Goal: Task Accomplishment & Management: Use online tool/utility

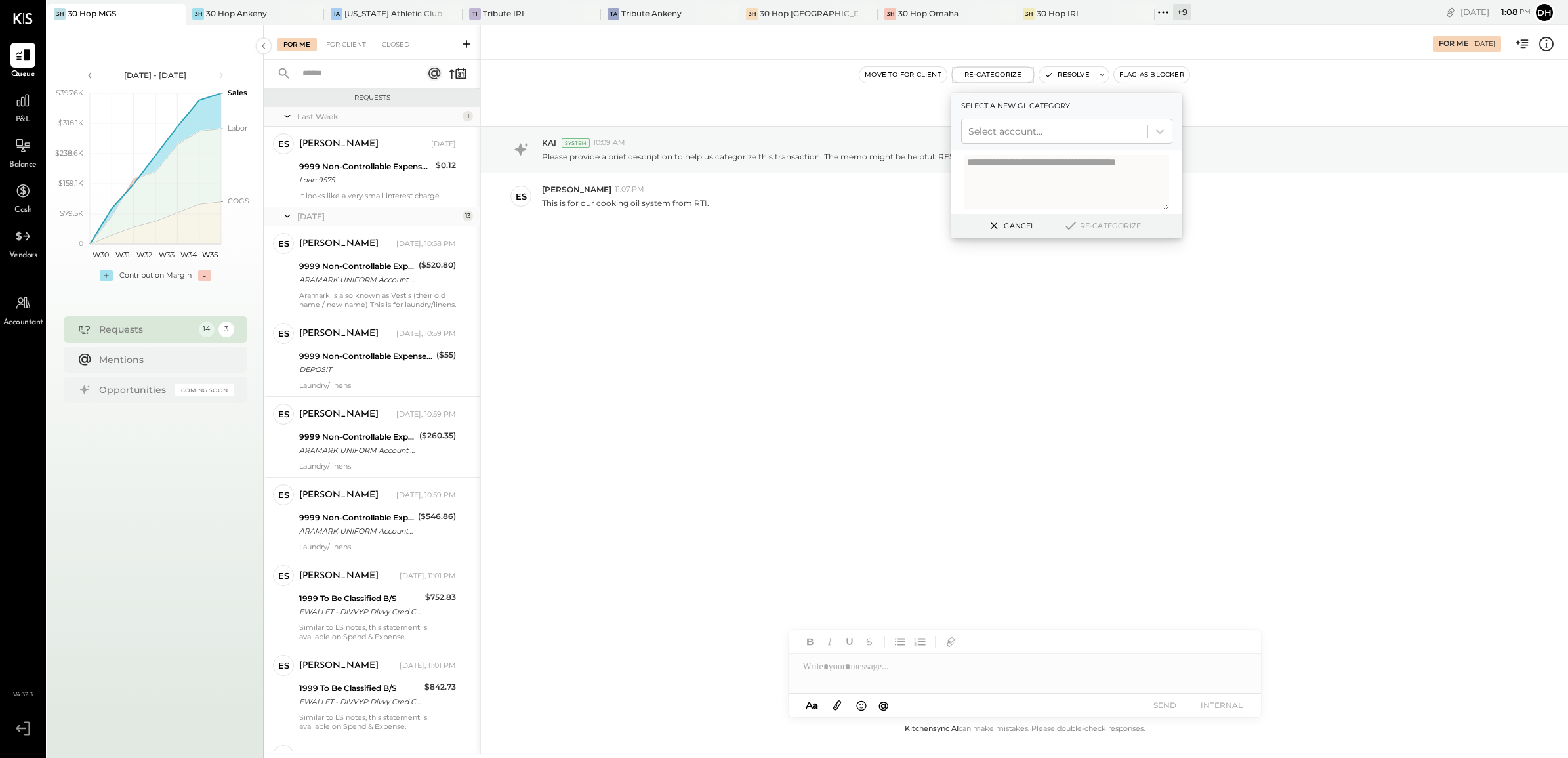
scroll to position [492, 0]
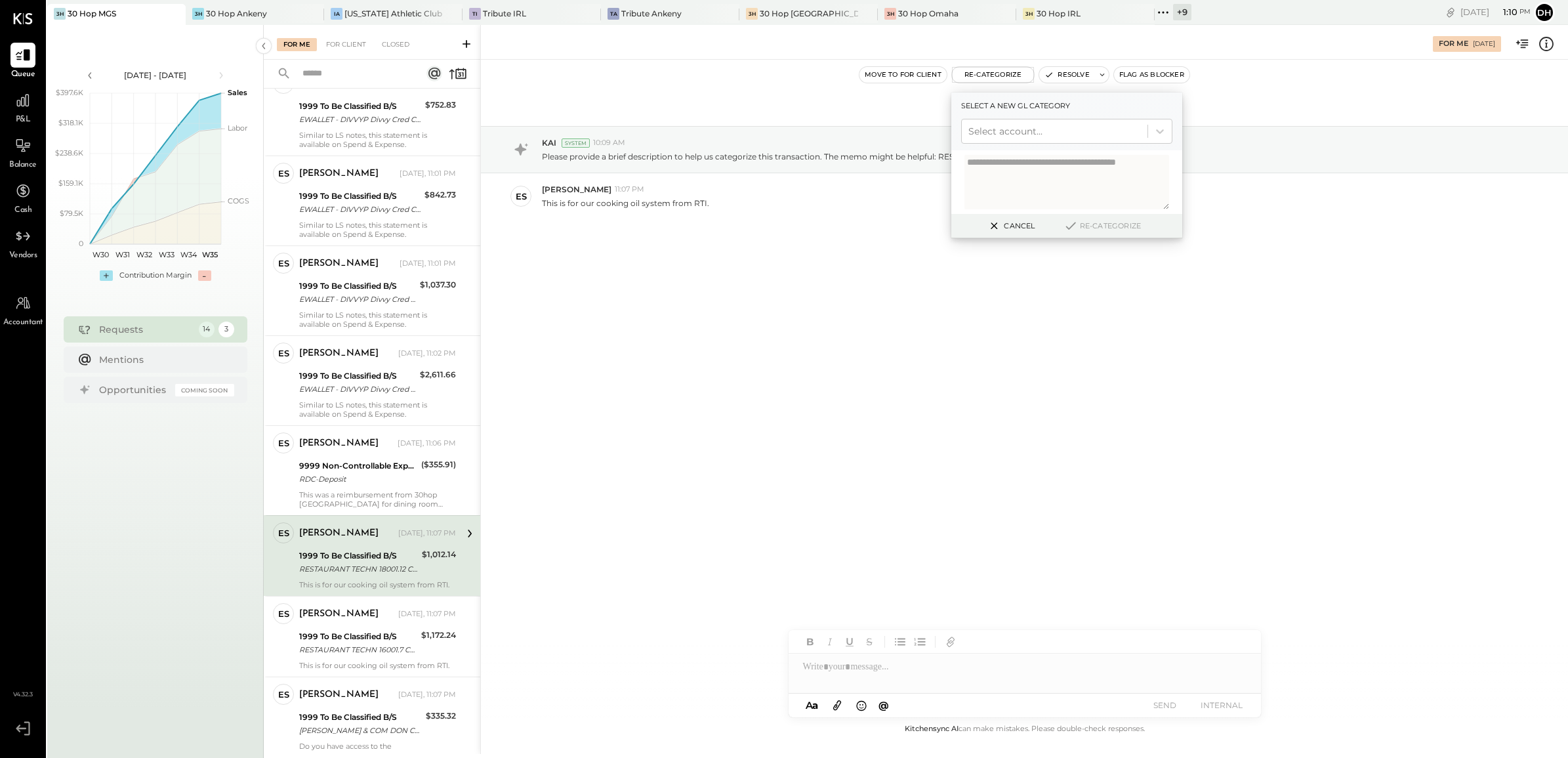
click at [778, 338] on div "[DATE] KAI System 10:09 AM Please provide a brief description to help us catego…" at bounding box center [1025, 390] width 1088 height 662
click at [1025, 225] on button "Cancel" at bounding box center [1011, 226] width 57 height 17
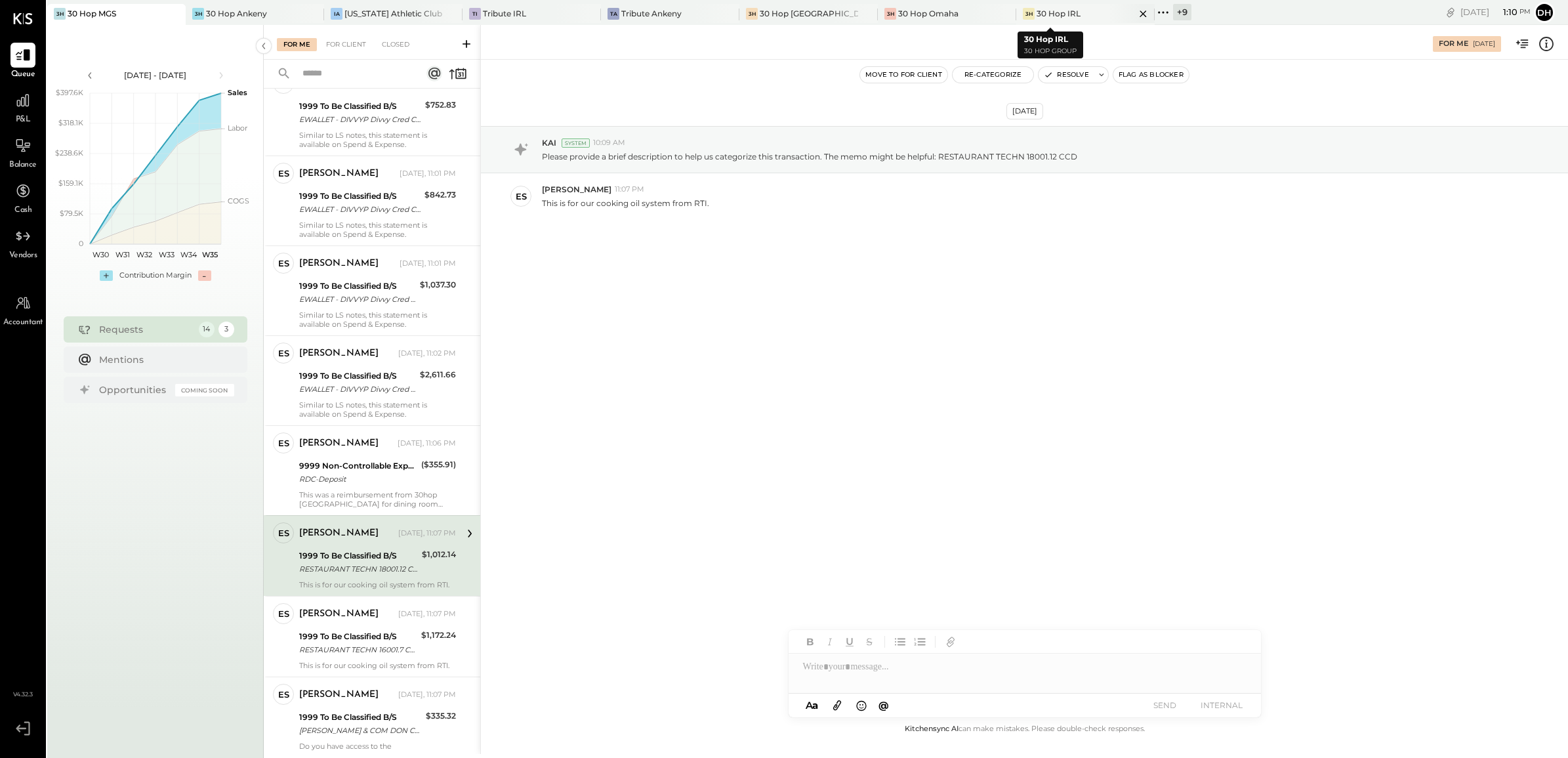
click at [1109, 11] on div at bounding box center [1132, 13] width 46 height 19
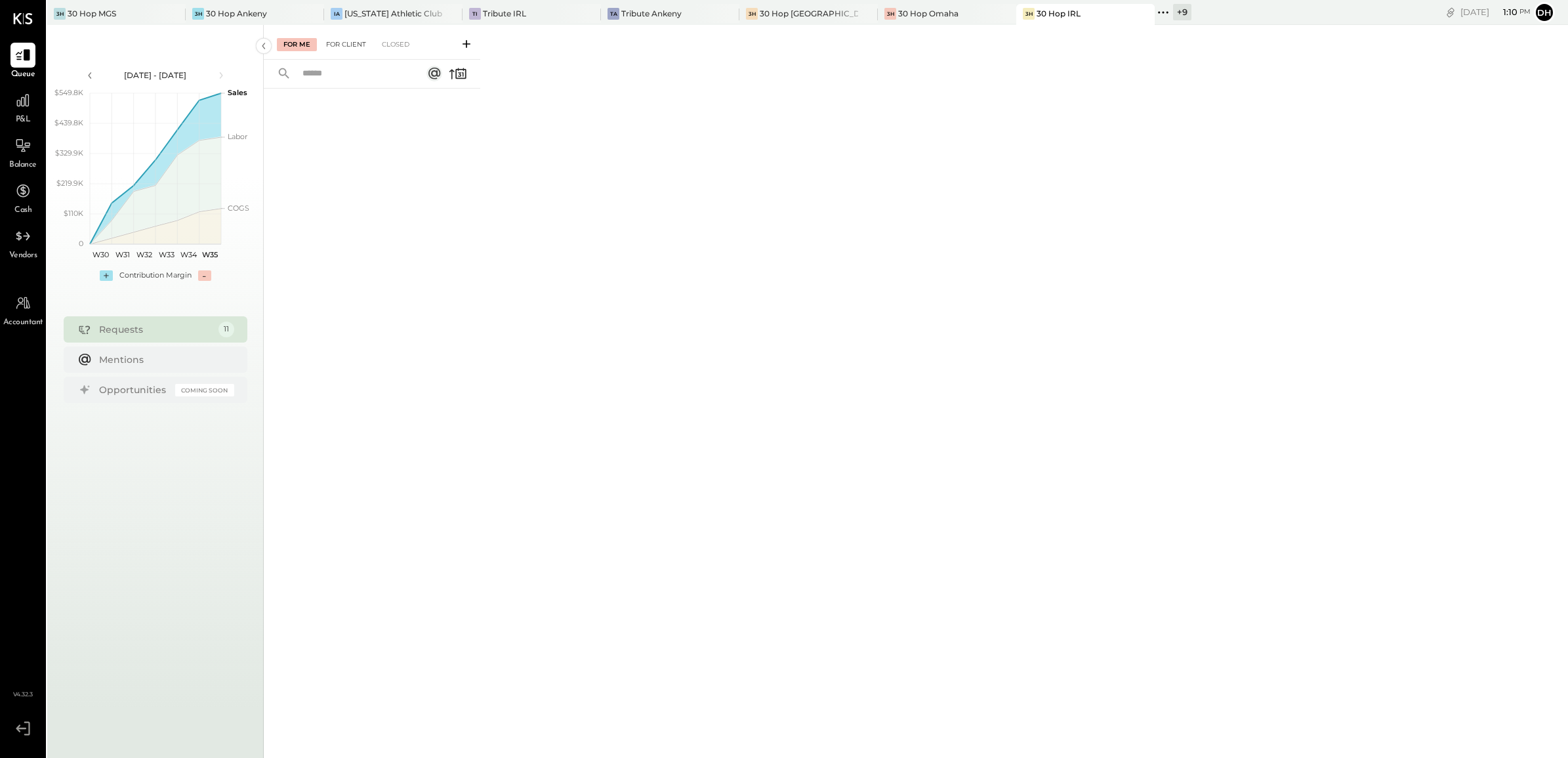
drag, startPoint x: 357, startPoint y: 48, endPoint x: 345, endPoint y: 46, distance: 12.2
click at [357, 48] on div "For Client" at bounding box center [346, 44] width 53 height 13
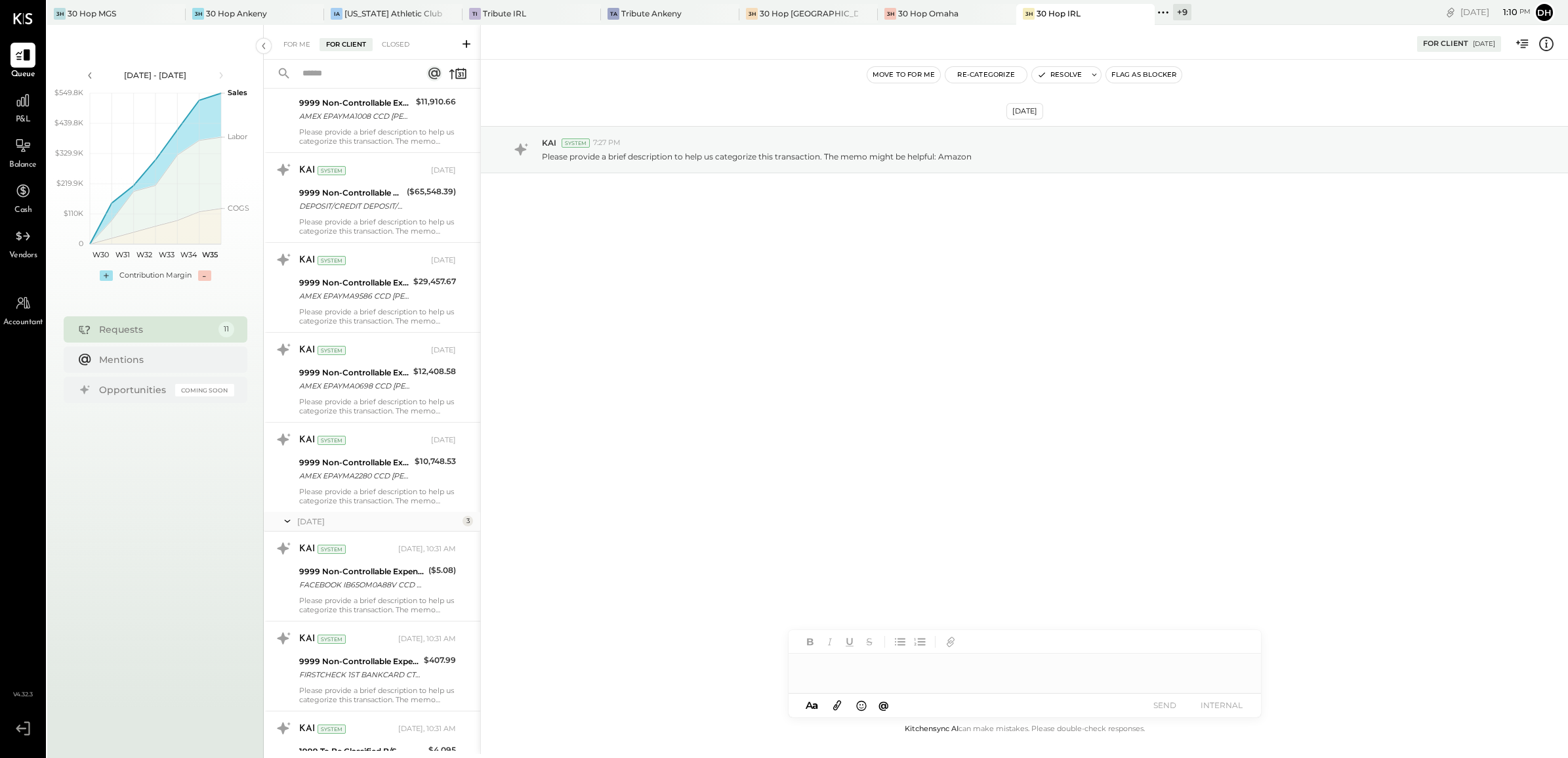
scroll to position [424, 0]
click at [24, 110] on div at bounding box center [23, 101] width 25 height 25
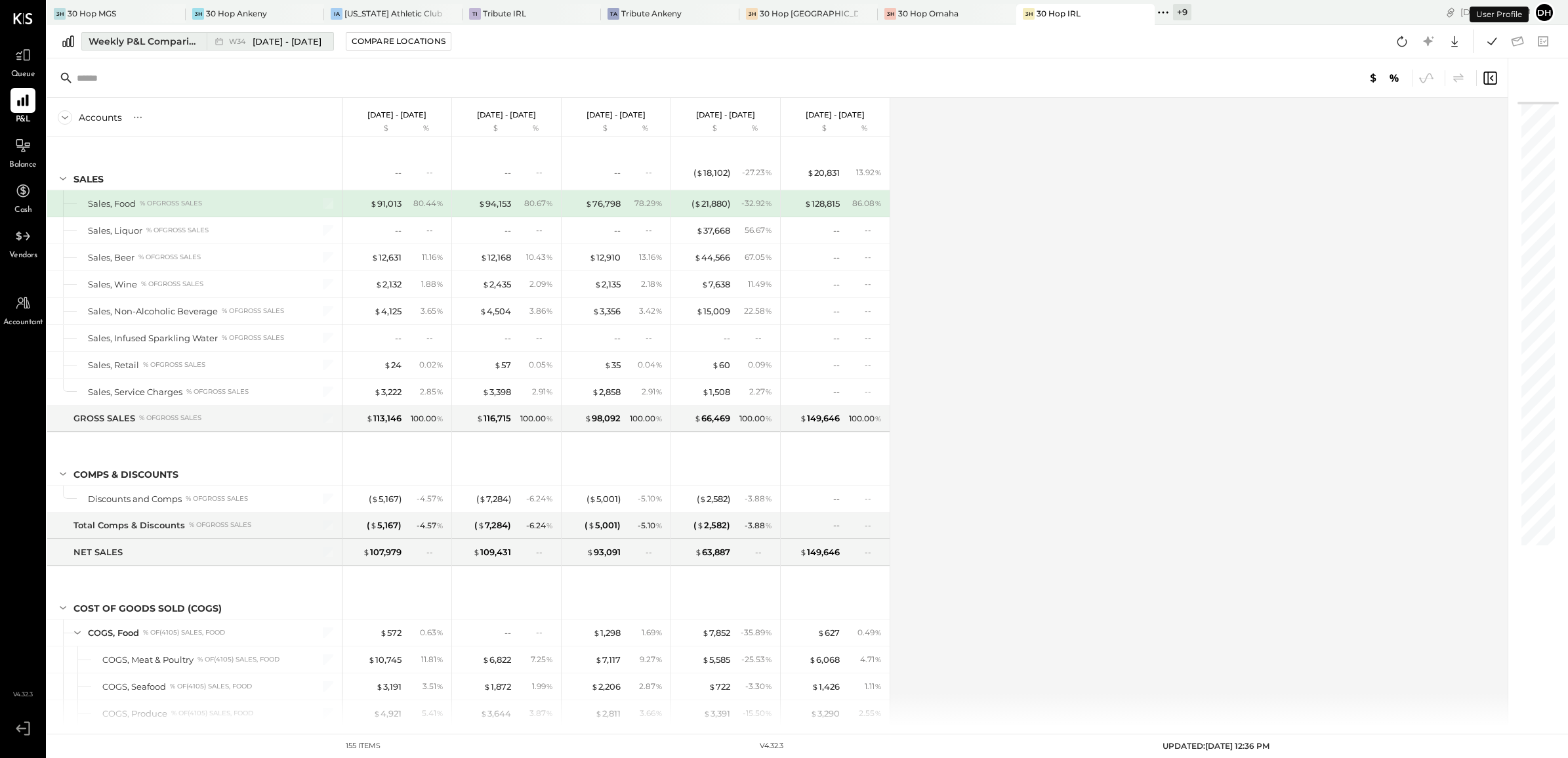
click at [153, 41] on div "Weekly P&L Comparison" at bounding box center [144, 41] width 111 height 13
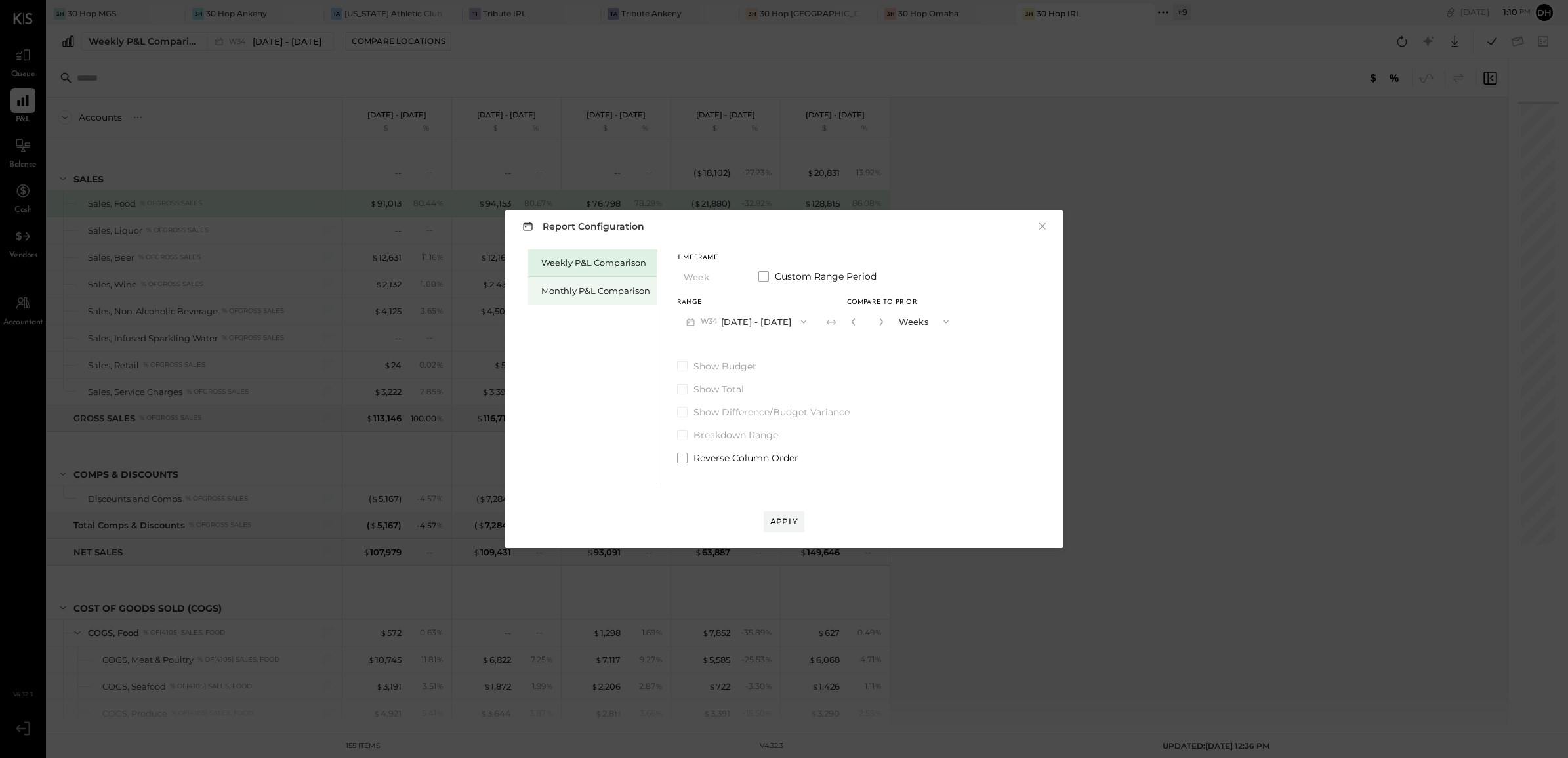
click at [587, 290] on div "Monthly P&L Comparison" at bounding box center [596, 291] width 109 height 13
click at [799, 317] on icon "button" at bounding box center [804, 321] width 10 height 10
click at [836, 319] on div "Compare" at bounding box center [852, 320] width 43 height 11
click at [878, 318] on icon "button" at bounding box center [881, 321] width 8 height 8
type input "*"
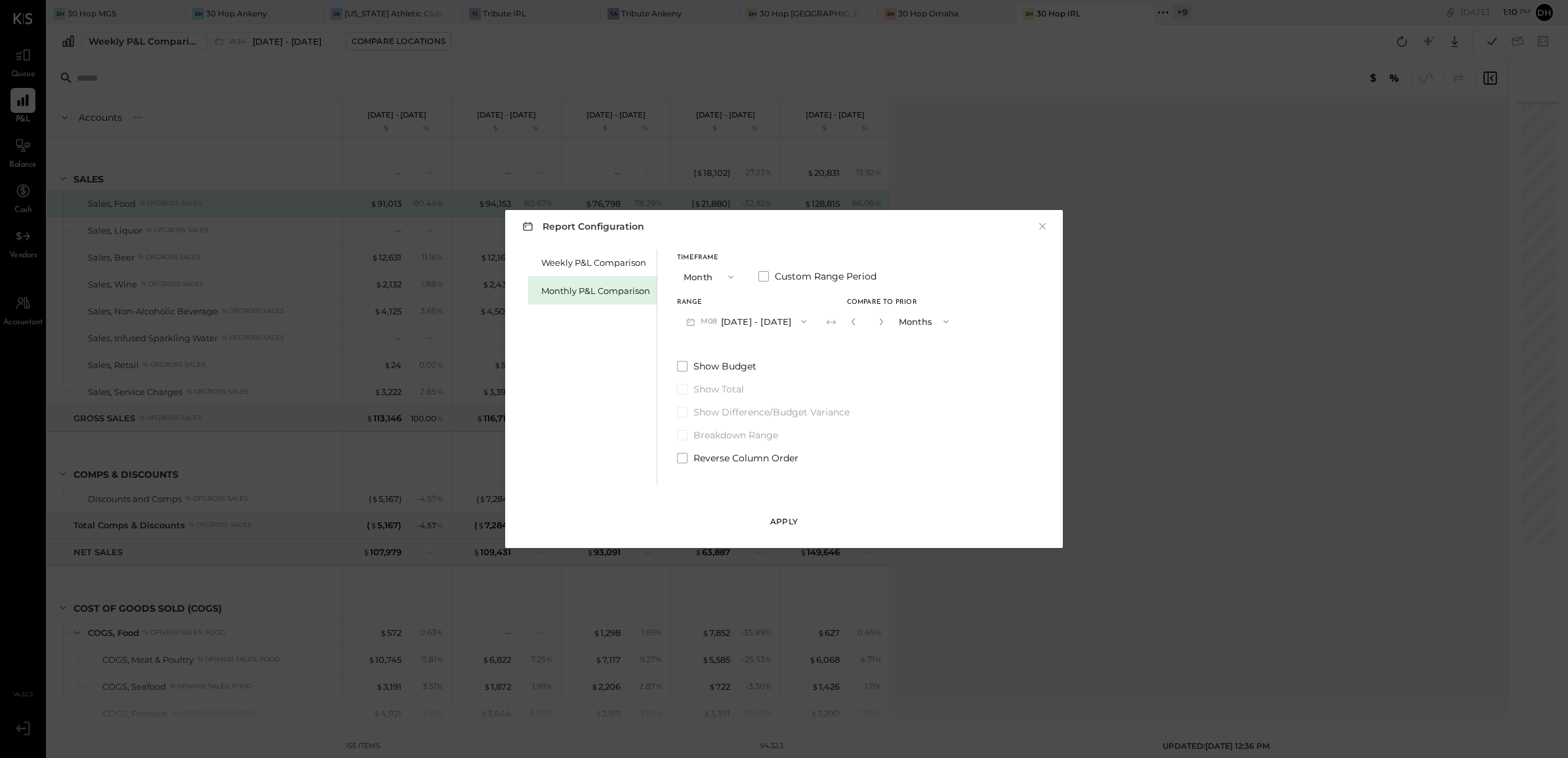
click at [798, 522] on button "Apply" at bounding box center [784, 522] width 41 height 21
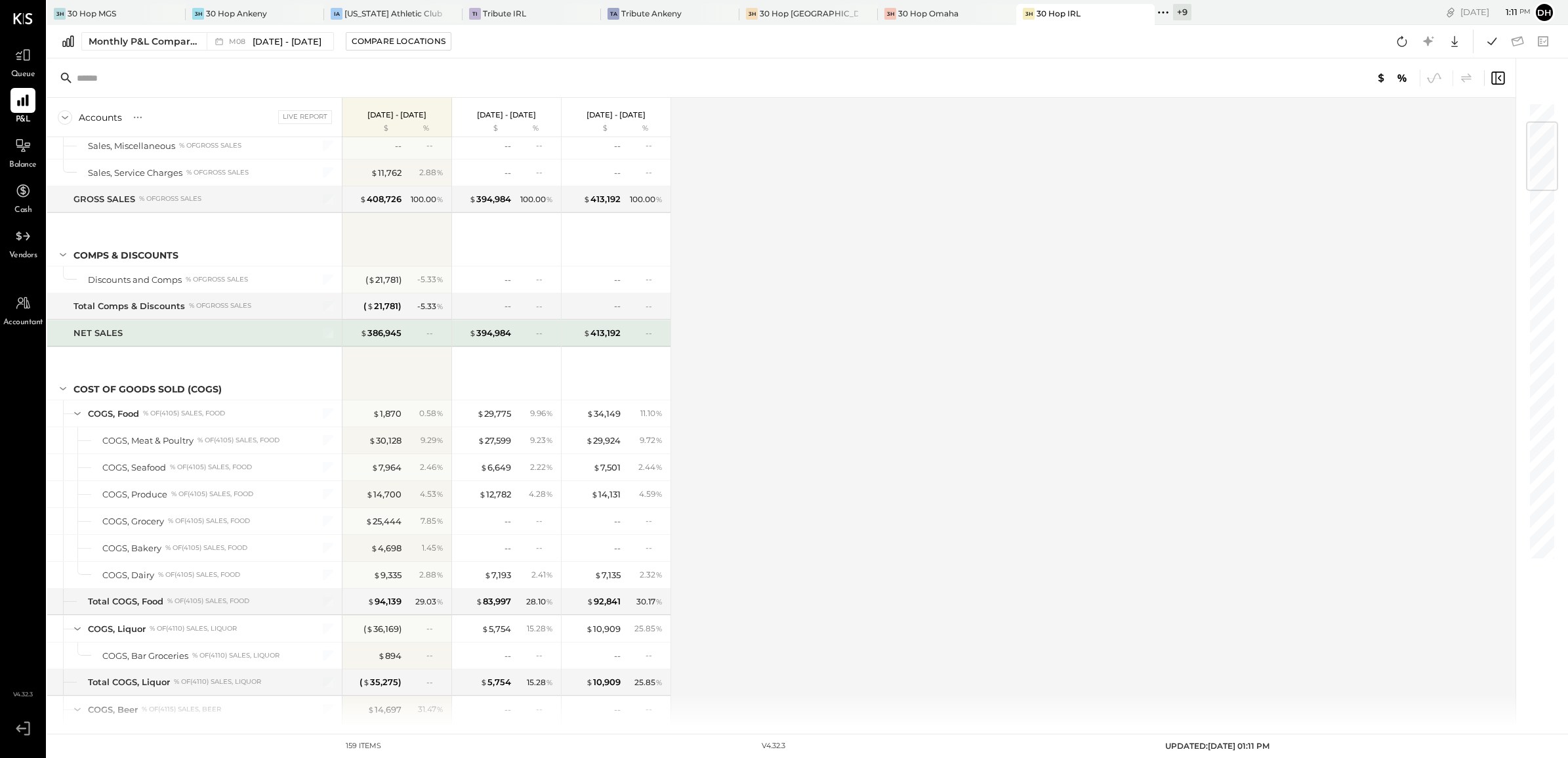
scroll to position [328, 0]
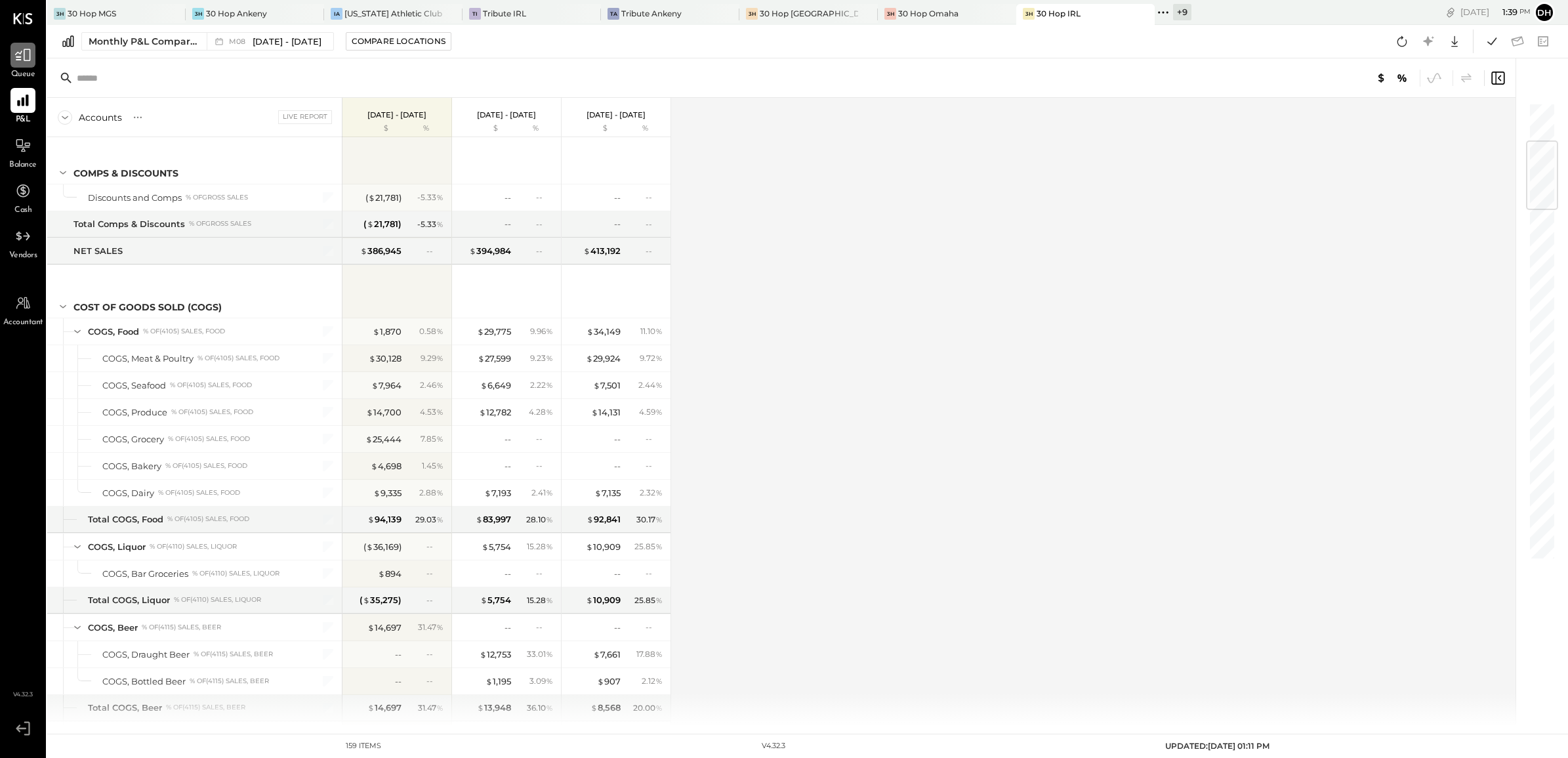
click at [12, 49] on div at bounding box center [23, 55] width 25 height 25
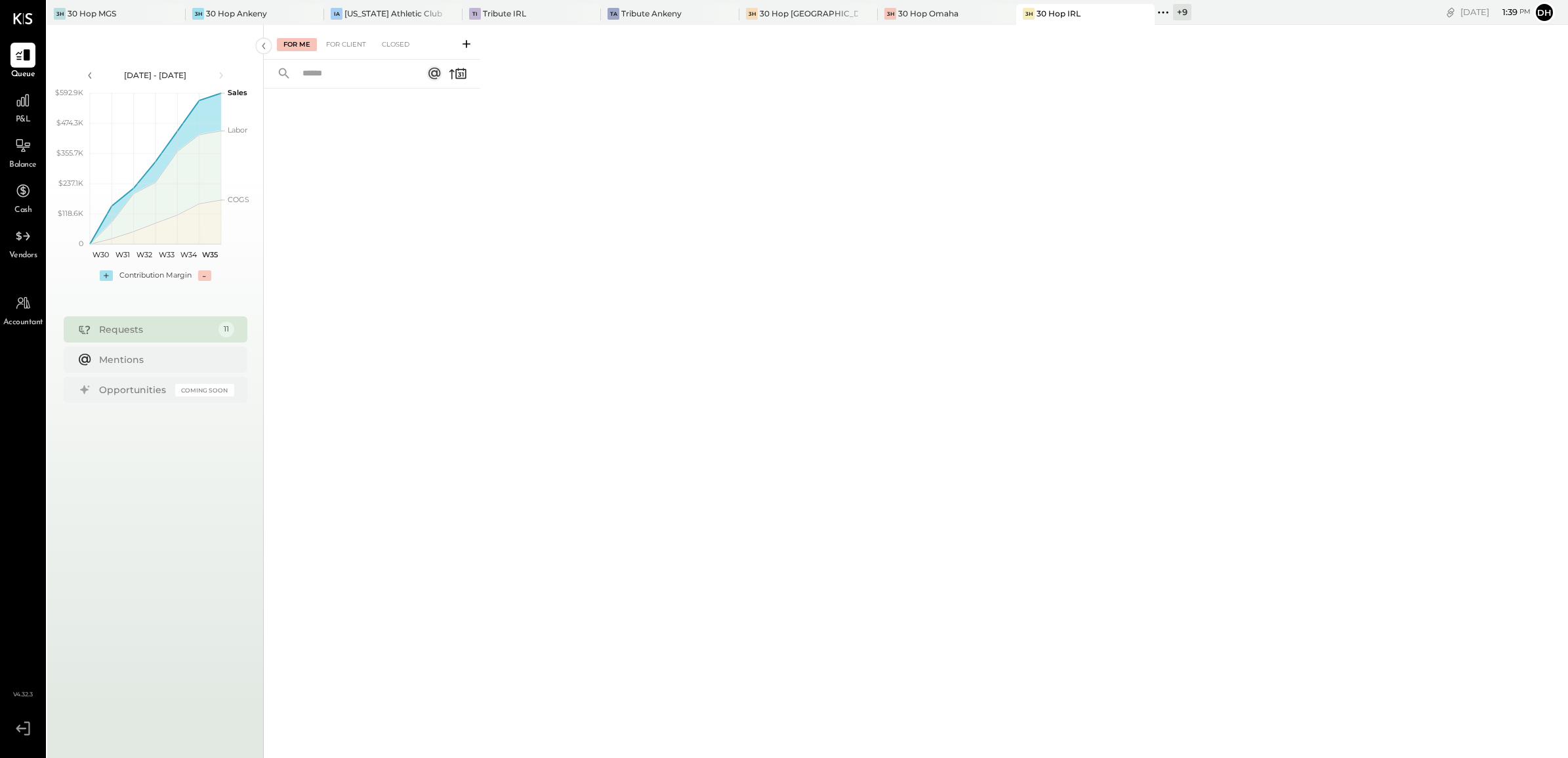
click at [469, 41] on icon at bounding box center [466, 43] width 13 height 13
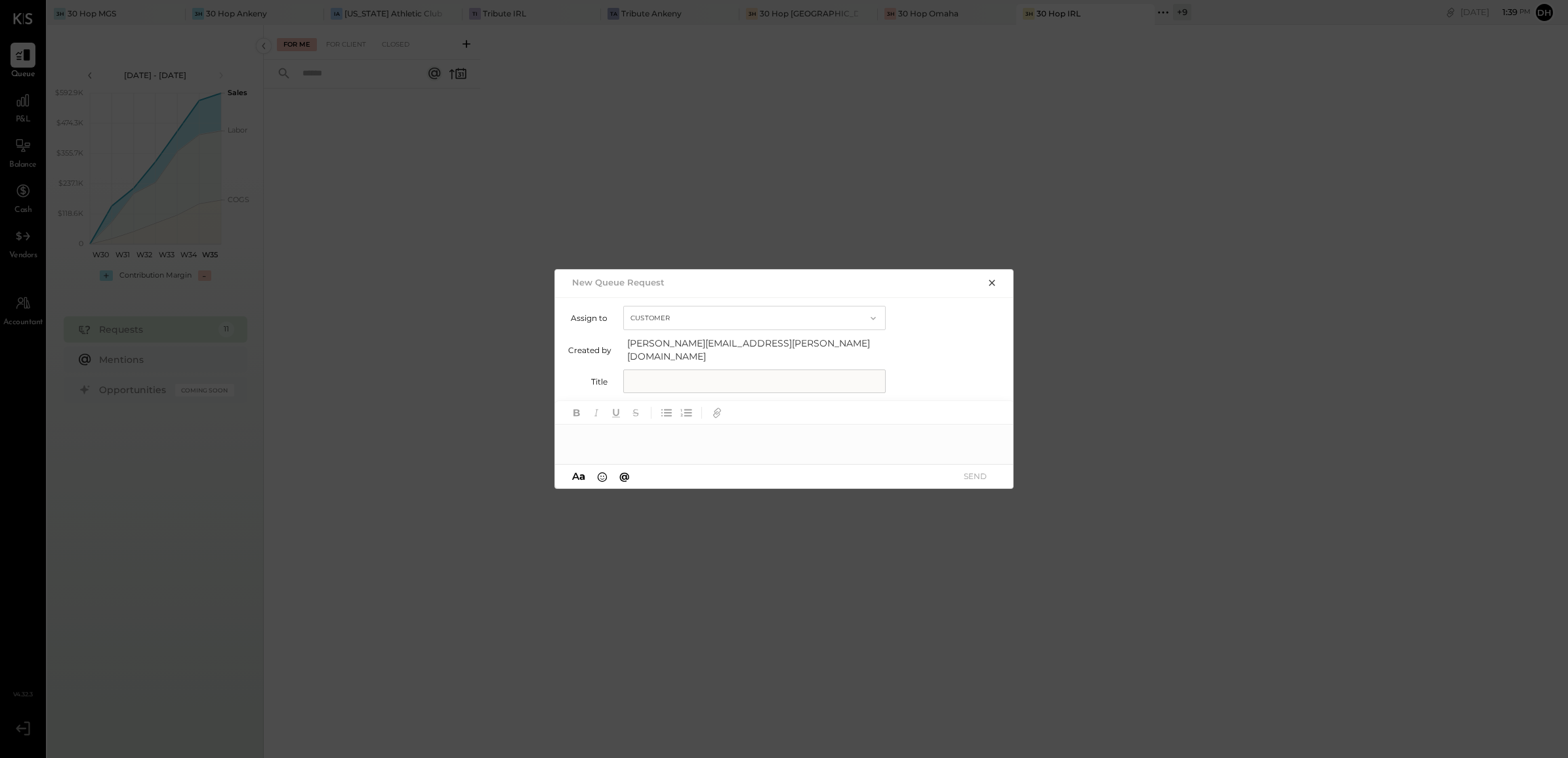
click at [700, 371] on input "text" at bounding box center [754, 381] width 262 height 24
type input "**********"
click at [687, 431] on div at bounding box center [785, 438] width 459 height 27
click at [983, 437] on icon at bounding box center [987, 438] width 10 height 10
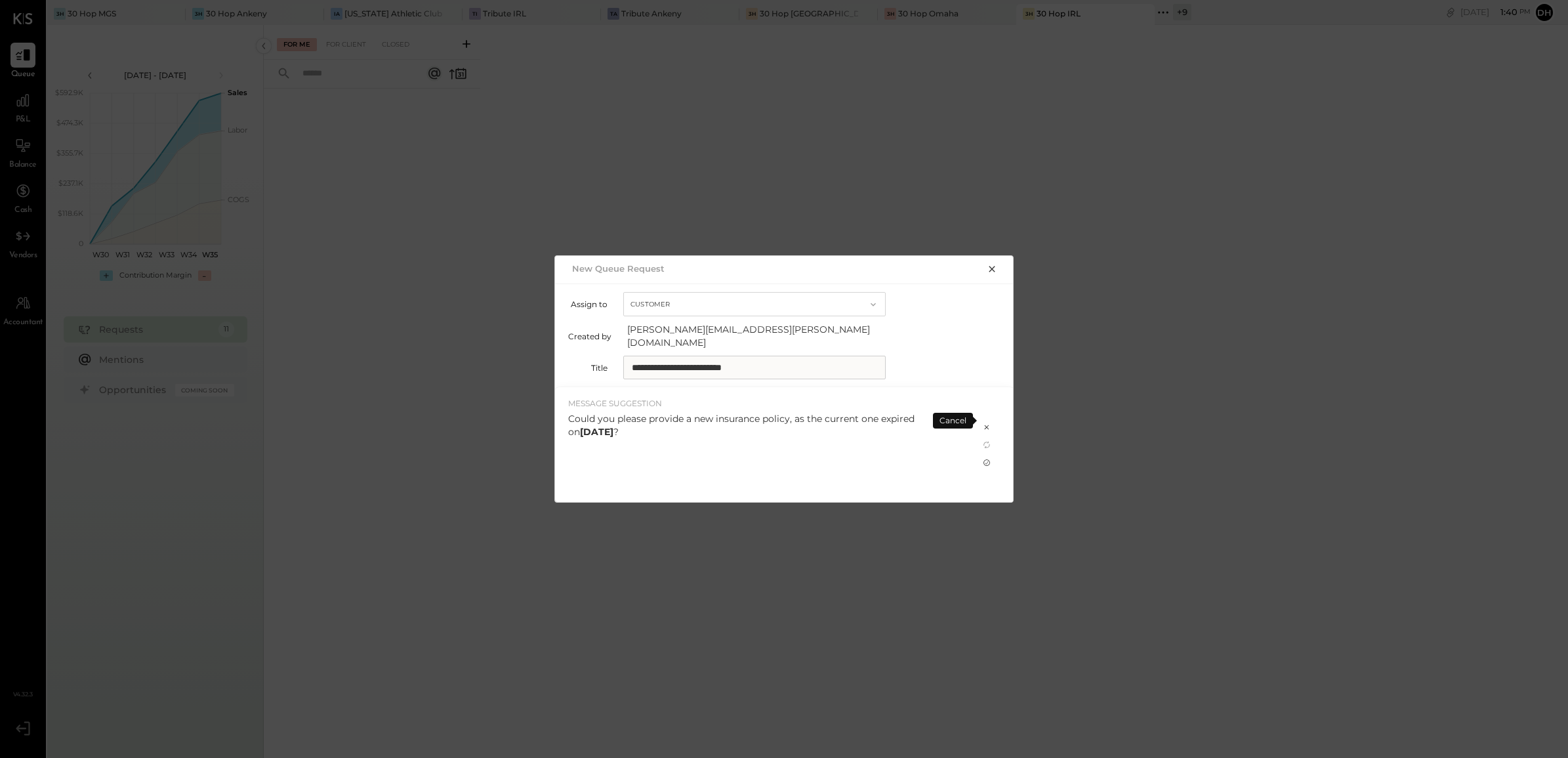
click at [983, 457] on icon at bounding box center [987, 462] width 10 height 10
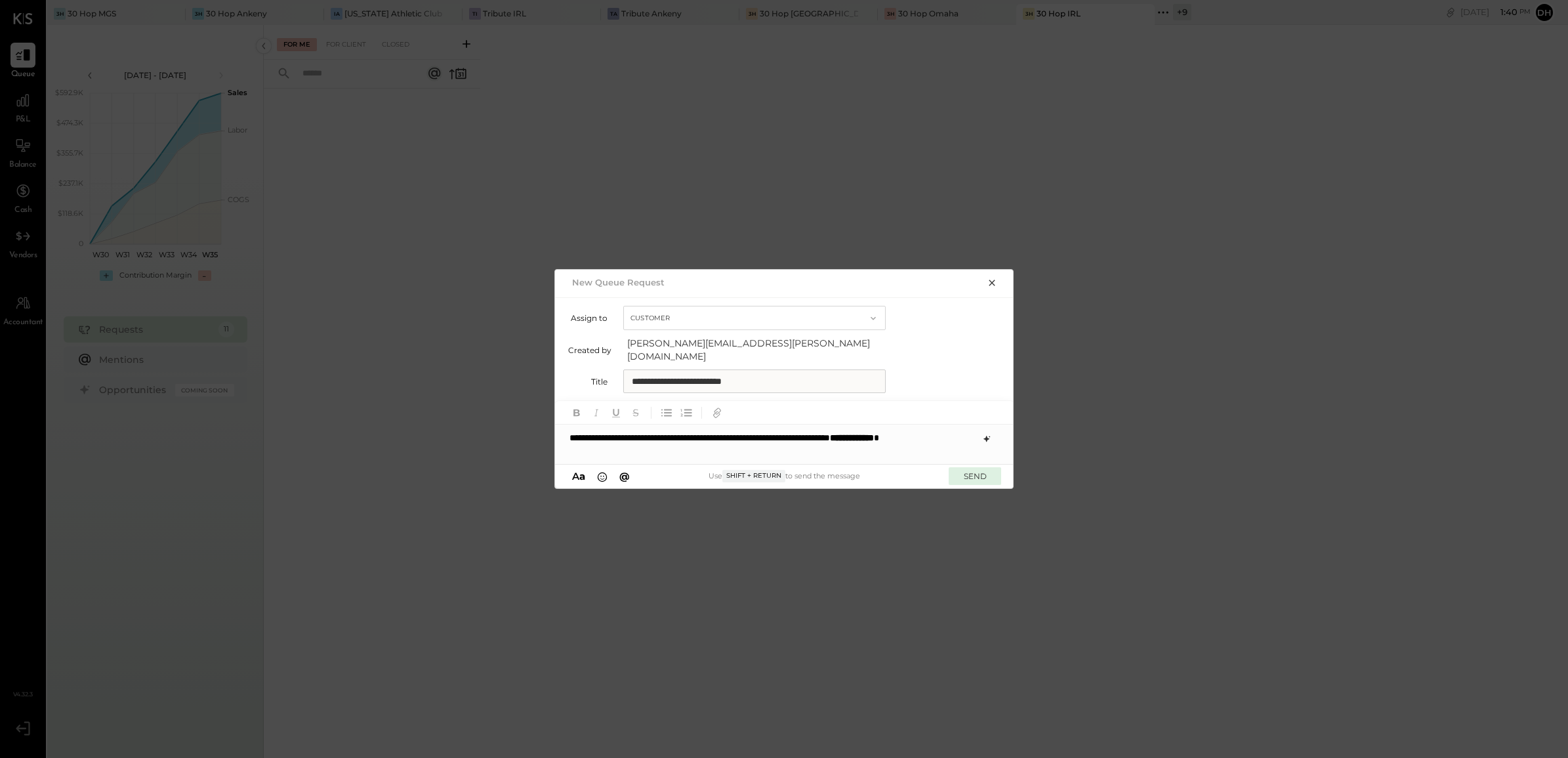
click at [962, 476] on button "SEND" at bounding box center [975, 475] width 52 height 17
